Goal: Navigation & Orientation: Find specific page/section

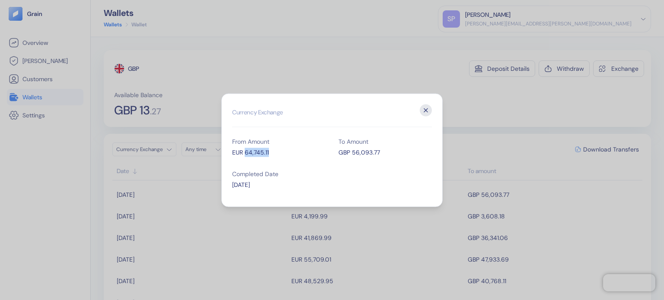
click at [431, 110] on icon "button" at bounding box center [426, 110] width 12 height 12
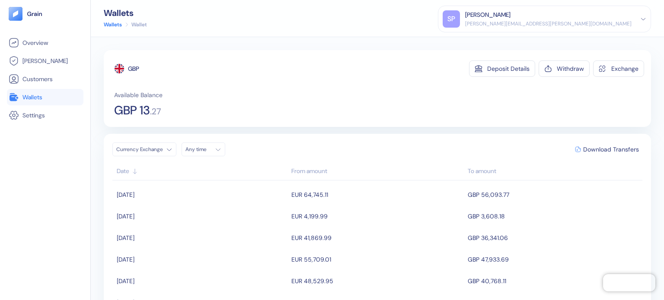
click at [16, 91] on li "Wallets" at bounding box center [45, 97] width 76 height 16
click at [33, 101] on span "Wallets" at bounding box center [32, 97] width 20 height 9
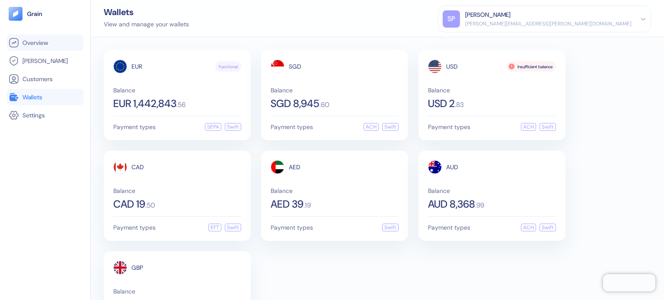
click at [32, 46] on span "Overview" at bounding box center [34, 42] width 25 height 9
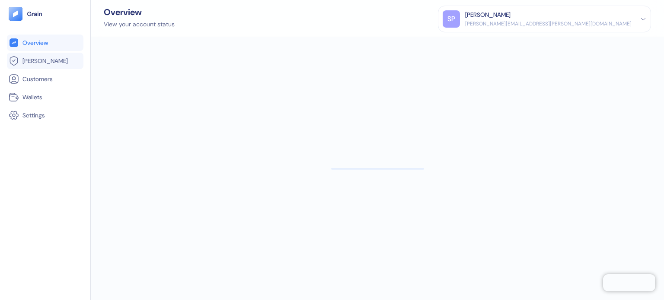
click at [35, 57] on span "[PERSON_NAME]" at bounding box center [44, 61] width 45 height 9
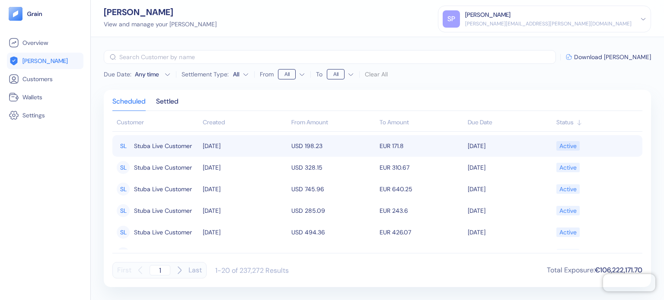
click at [170, 147] on span "Stuba Live Customer" at bounding box center [163, 146] width 58 height 15
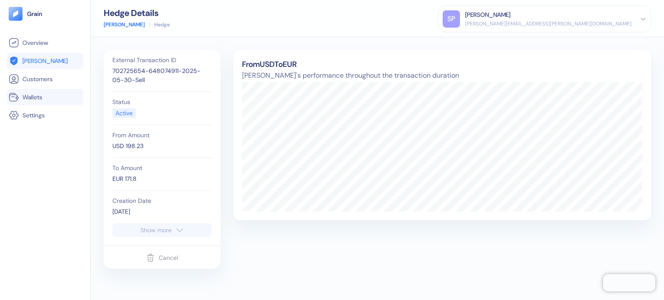
click at [41, 103] on li "Wallets" at bounding box center [45, 97] width 76 height 16
click at [44, 92] on link "Wallets" at bounding box center [45, 97] width 73 height 10
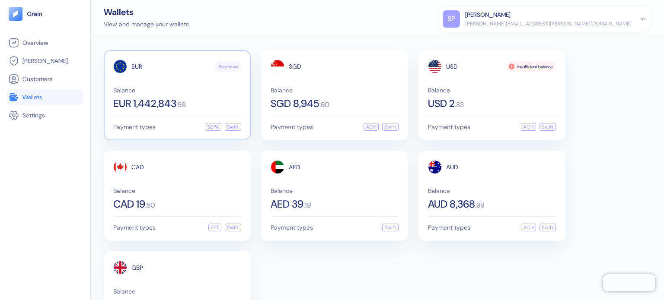
click at [214, 95] on div "Balance EUR 1,442,843 . 56" at bounding box center [177, 98] width 128 height 22
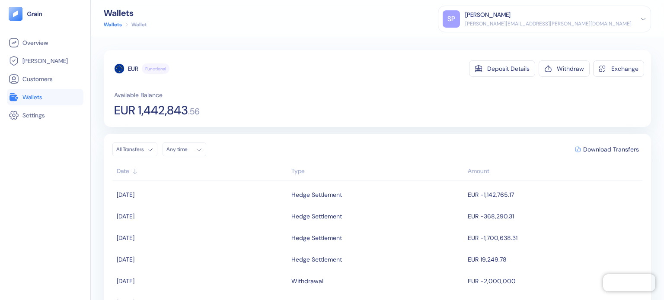
click at [42, 93] on span "Wallets" at bounding box center [32, 97] width 20 height 9
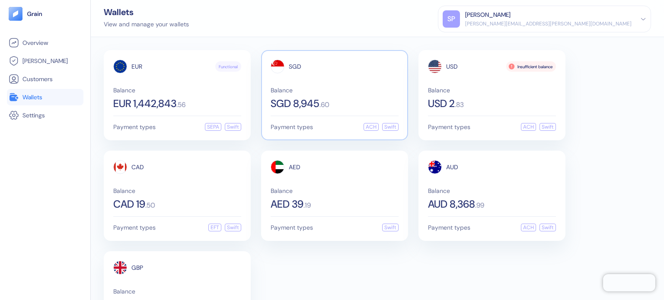
click at [317, 103] on span "SGD 8,945" at bounding box center [294, 104] width 49 height 10
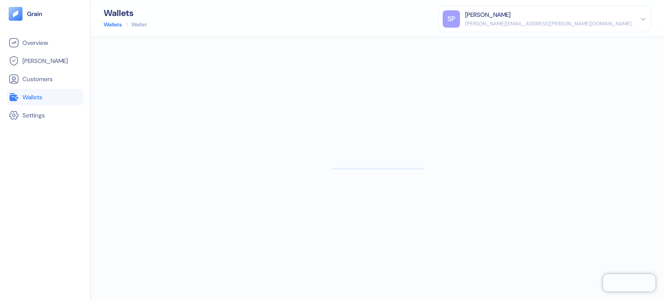
click at [31, 96] on span "Wallets" at bounding box center [32, 97] width 20 height 9
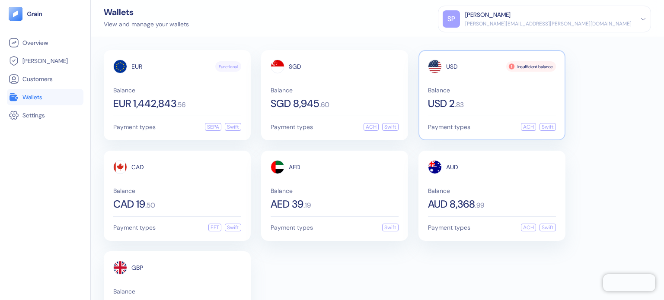
click at [423, 80] on div "USD Insufficient balance Balance USD 2 . 83 Payment types ACH Swift" at bounding box center [491, 95] width 147 height 90
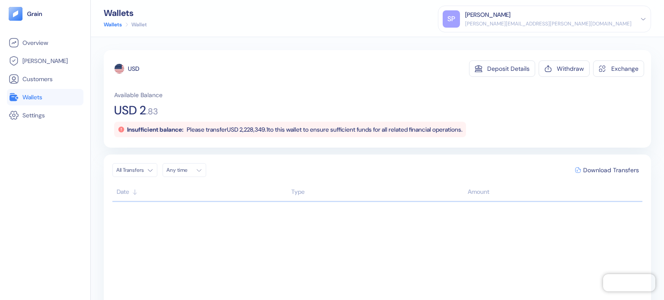
click at [42, 94] on span "Wallets" at bounding box center [32, 97] width 20 height 9
